Goal: Transaction & Acquisition: Purchase product/service

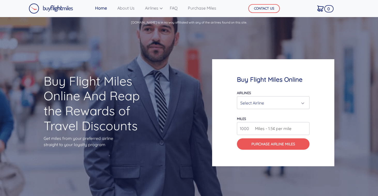
click at [260, 102] on div "Select Airline" at bounding box center [271, 103] width 63 height 10
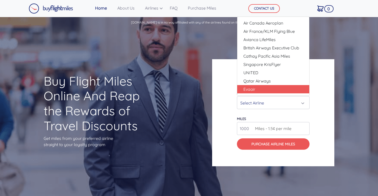
click at [260, 90] on link "Evaair" at bounding box center [273, 89] width 72 height 8
select select "Evaair"
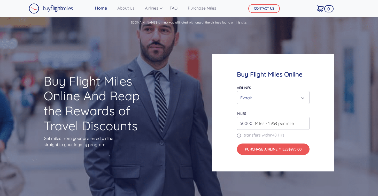
click at [266, 123] on span "Miles - 1.95¢ per mile" at bounding box center [273, 123] width 41 height 6
click at [304, 122] on input "51000" at bounding box center [273, 123] width 73 height 13
click at [304, 122] on input "52000" at bounding box center [273, 123] width 73 height 13
click at [304, 122] on input "53000" at bounding box center [273, 123] width 73 height 13
click at [304, 122] on input "54000" at bounding box center [273, 123] width 73 height 13
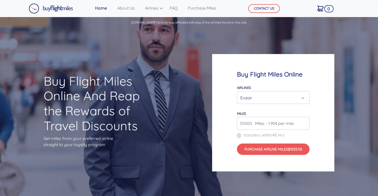
click at [304, 122] on input "55000" at bounding box center [273, 123] width 73 height 13
click at [304, 122] on input "56000" at bounding box center [273, 123] width 73 height 13
click at [304, 122] on input "57000" at bounding box center [273, 123] width 73 height 13
click at [304, 122] on input "58000" at bounding box center [273, 123] width 73 height 13
click at [304, 122] on input "59000" at bounding box center [273, 123] width 73 height 13
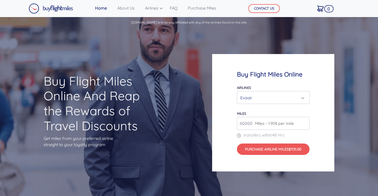
click at [304, 122] on input "60000" at bounding box center [273, 123] width 73 height 13
click at [304, 122] on input "61000" at bounding box center [273, 123] width 73 height 13
click at [304, 122] on input "62000" at bounding box center [273, 123] width 73 height 13
click at [304, 122] on input "63000" at bounding box center [273, 123] width 73 height 13
click at [304, 122] on input "138000" at bounding box center [273, 123] width 73 height 13
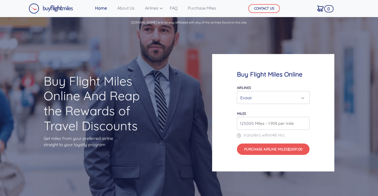
click at [304, 124] on input "125000" at bounding box center [273, 123] width 73 height 13
click at [304, 124] on input "106000" at bounding box center [273, 123] width 73 height 13
click at [304, 124] on input "105000" at bounding box center [273, 123] width 73 height 13
click at [304, 124] on input "104000" at bounding box center [273, 123] width 73 height 13
click at [304, 124] on input "103000" at bounding box center [273, 123] width 73 height 13
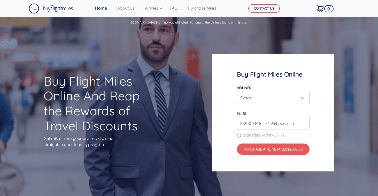
click at [304, 124] on input "102000" at bounding box center [273, 123] width 73 height 13
click at [304, 124] on input "101000" at bounding box center [273, 123] width 73 height 13
type input "100000"
click at [304, 124] on input "100000" at bounding box center [273, 123] width 73 height 13
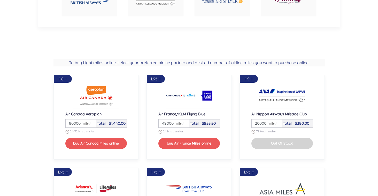
scroll to position [375, 0]
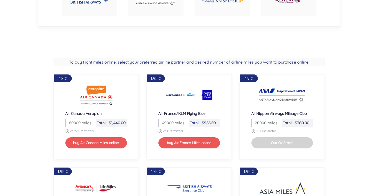
click at [90, 121] on span "miles" at bounding box center [85, 123] width 13 height 6
click at [91, 122] on span "miles" at bounding box center [85, 123] width 13 height 6
click at [92, 122] on input "80000" at bounding box center [80, 123] width 29 height 8
click at [91, 121] on span "miles" at bounding box center [85, 123] width 13 height 6
click at [90, 122] on span "miles" at bounding box center [85, 123] width 13 height 6
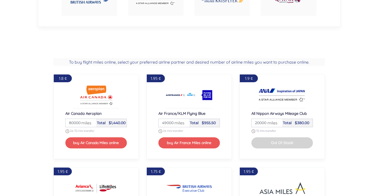
click at [92, 124] on input "80000" at bounding box center [80, 123] width 29 height 8
type input "100000"
click at [165, 125] on input "49000" at bounding box center [173, 123] width 29 height 8
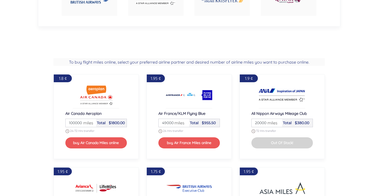
click at [165, 125] on input "49000" at bounding box center [173, 123] width 29 height 8
type input "100000"
click at [258, 123] on input "20000" at bounding box center [267, 123] width 29 height 8
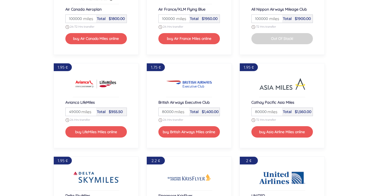
scroll to position [479, 0]
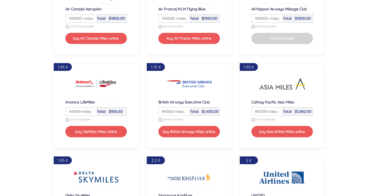
type input "100000"
click at [262, 112] on input "80000" at bounding box center [267, 112] width 29 height 8
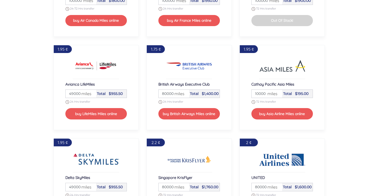
scroll to position [499, 0]
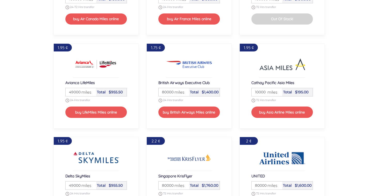
type input "10000"
click at [76, 91] on input "49000" at bounding box center [80, 92] width 29 height 8
type input "1000"
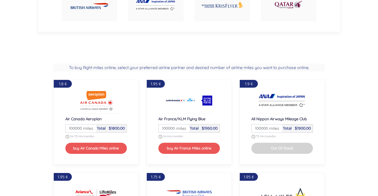
scroll to position [367, 0]
